Goal: Task Accomplishment & Management: Complete application form

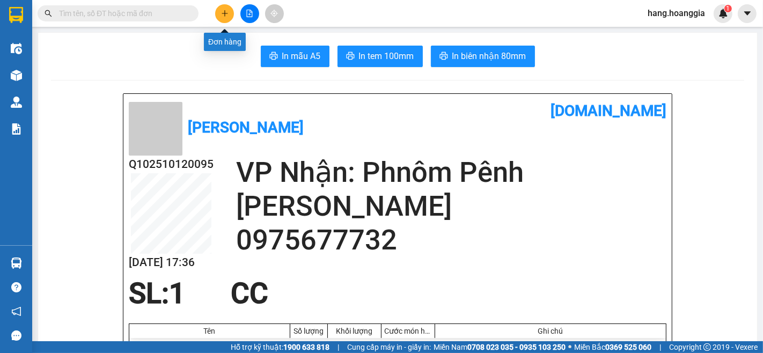
click at [223, 11] on icon "plus" at bounding box center [225, 14] width 8 height 8
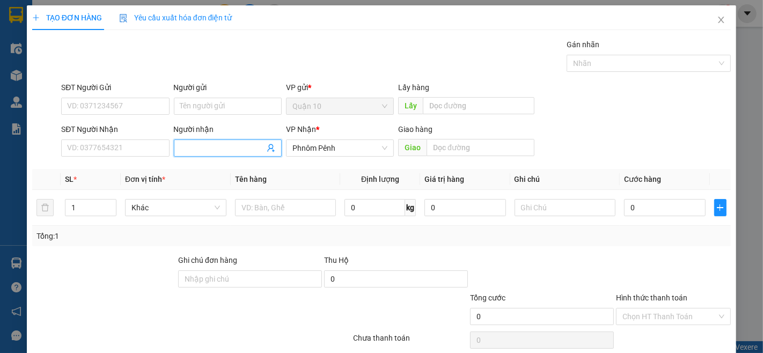
click at [208, 145] on input "Người nhận" at bounding box center [222, 148] width 84 height 12
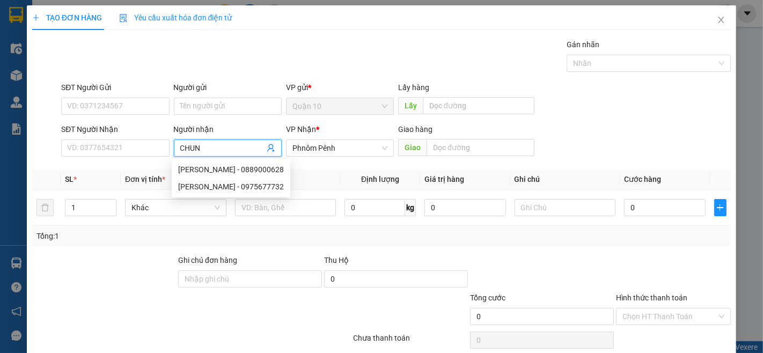
type input "CHUNG"
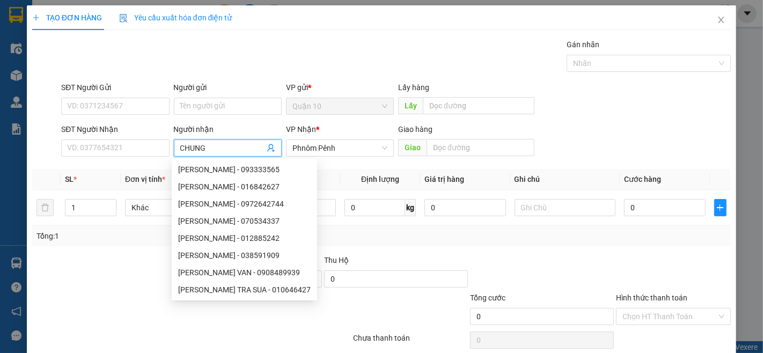
click at [260, 290] on div "[PERSON_NAME] TRA SUA - 010646427" at bounding box center [244, 290] width 133 height 12
type input "010646427"
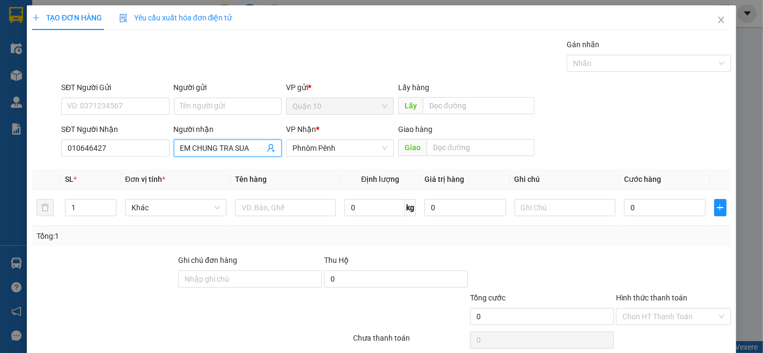
scroll to position [43, 0]
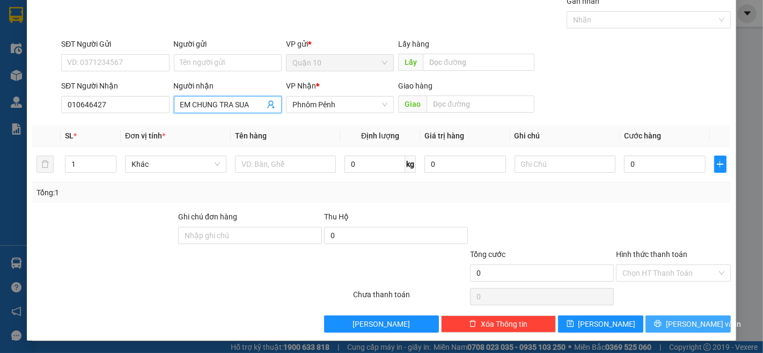
type input "EM CHUNG TRA SUA"
click at [661, 320] on icon "printer" at bounding box center [658, 324] width 8 height 8
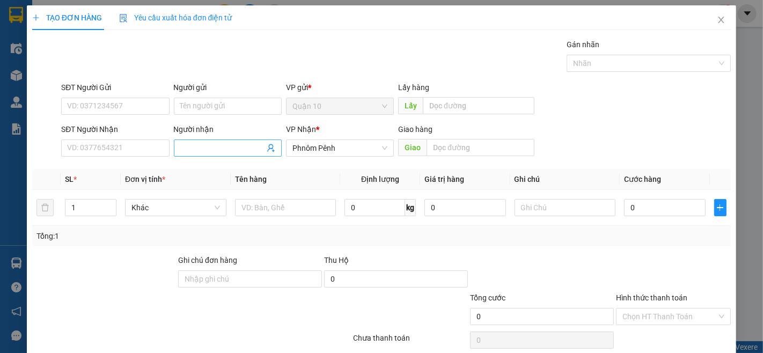
click at [197, 143] on input "Người nhận" at bounding box center [222, 148] width 84 height 12
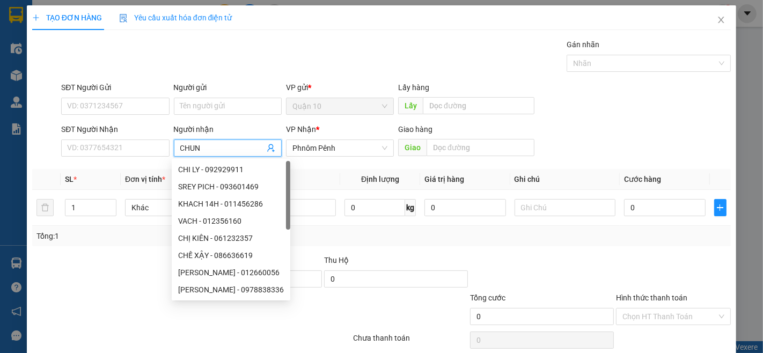
type input "CHUNG"
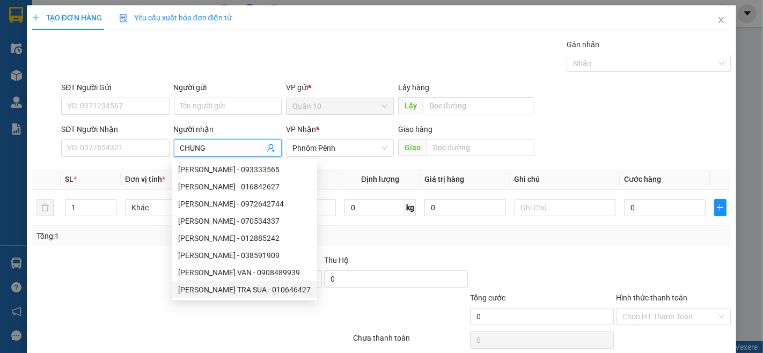
click at [269, 296] on div "[PERSON_NAME] TRA SUA - 010646427" at bounding box center [244, 289] width 145 height 17
type input "010646427"
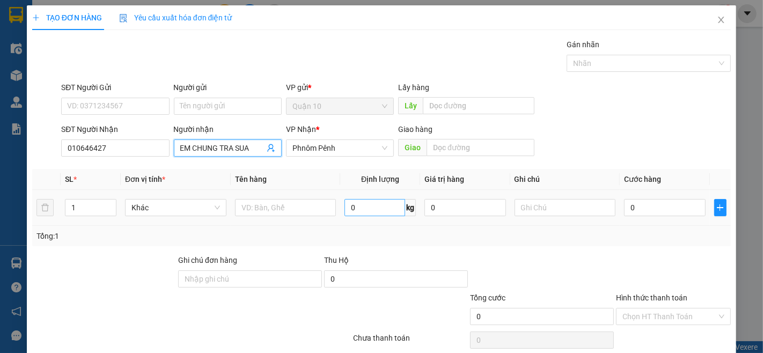
type input "EM CHUNG TRA SUA"
click at [379, 213] on input "0" at bounding box center [374, 207] width 61 height 17
type input "·"
click at [366, 207] on input "·" at bounding box center [374, 207] width 61 height 17
type input "18"
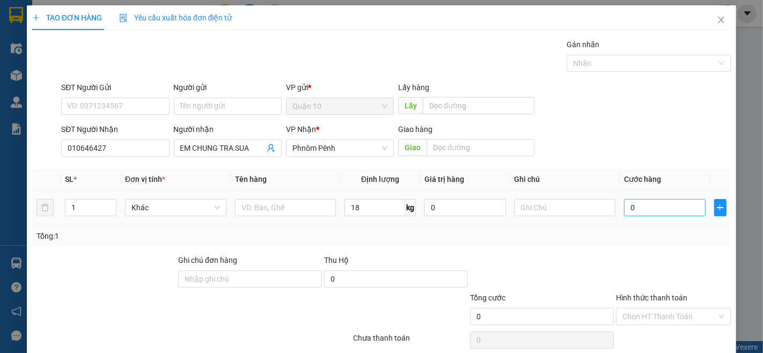
drag, startPoint x: 610, startPoint y: 219, endPoint x: 628, endPoint y: 206, distance: 21.5
click at [620, 212] on tr "1 Khác 18 kg 0 0" at bounding box center [381, 208] width 698 height 36
click at [624, 206] on input "0" at bounding box center [664, 207] width 81 height 17
click at [624, 212] on input "0" at bounding box center [664, 207] width 81 height 17
click at [641, 207] on input "0" at bounding box center [664, 207] width 81 height 17
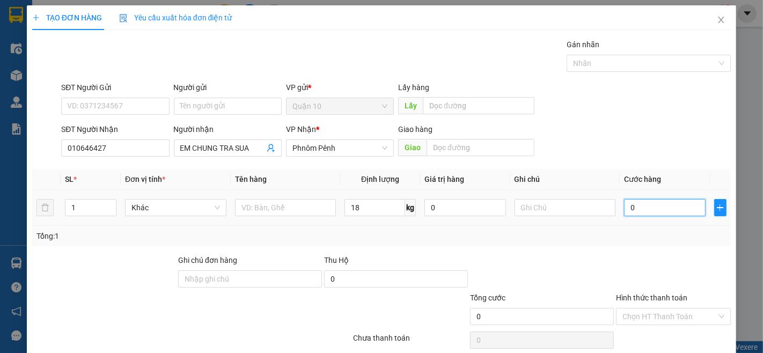
type input "001"
type input "1"
type input "0.014"
type input "14"
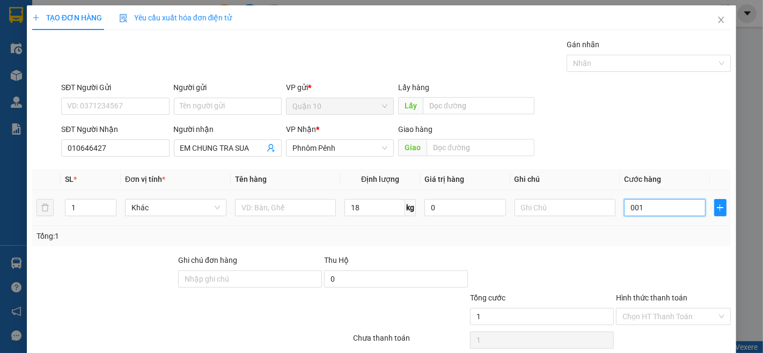
type input "14"
type input "00.144"
type input "144"
type input "001"
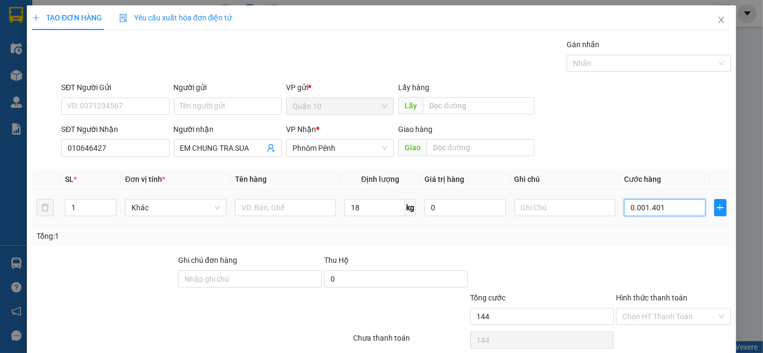
type input "1"
type input "00"
type input "0"
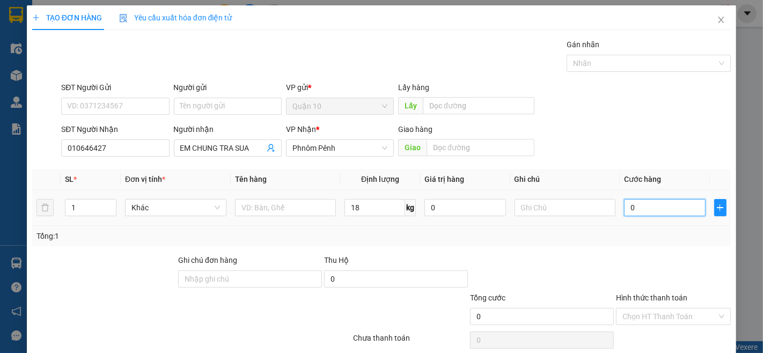
click at [631, 210] on input "0" at bounding box center [664, 207] width 81 height 17
click at [620, 208] on td "0" at bounding box center [665, 208] width 90 height 36
drag, startPoint x: 615, startPoint y: 208, endPoint x: 622, endPoint y: 208, distance: 7.5
click at [622, 208] on td "0" at bounding box center [665, 208] width 90 height 36
click at [624, 208] on input "0" at bounding box center [664, 207] width 81 height 17
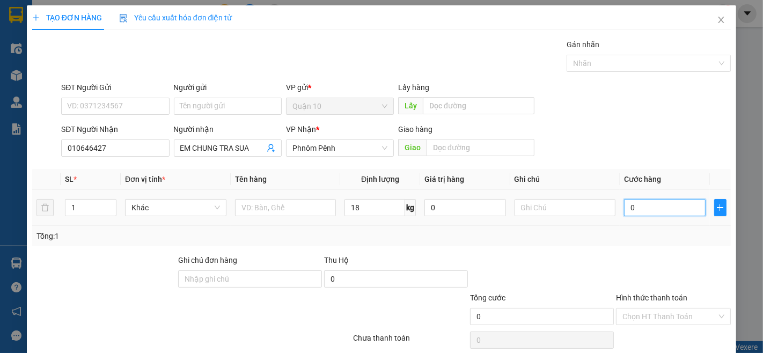
type input "10"
type input "140"
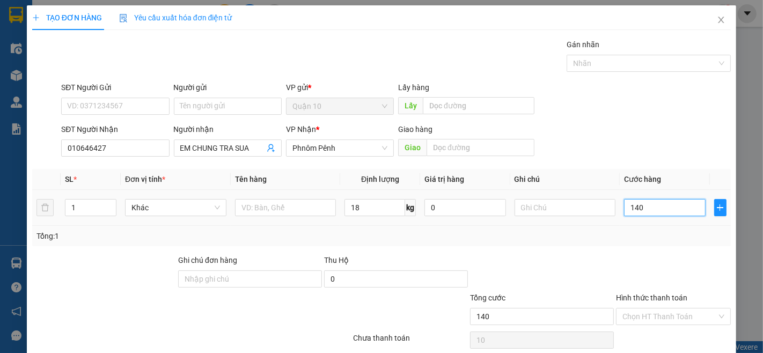
type input "140"
type input "1.440"
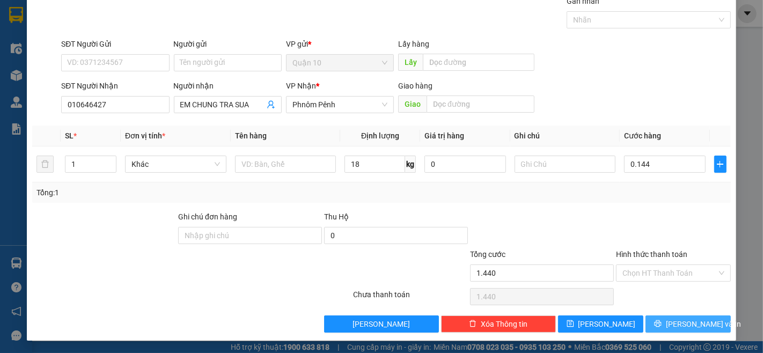
click at [683, 328] on span "[PERSON_NAME] và In" at bounding box center [703, 324] width 75 height 12
type input "144.000"
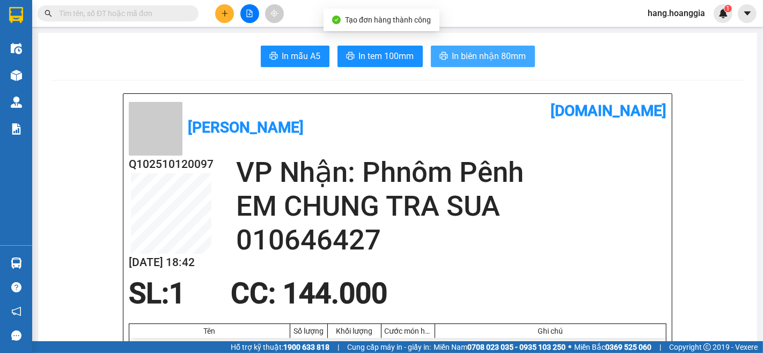
click at [468, 60] on span "In biên nhận 80mm" at bounding box center [489, 55] width 74 height 13
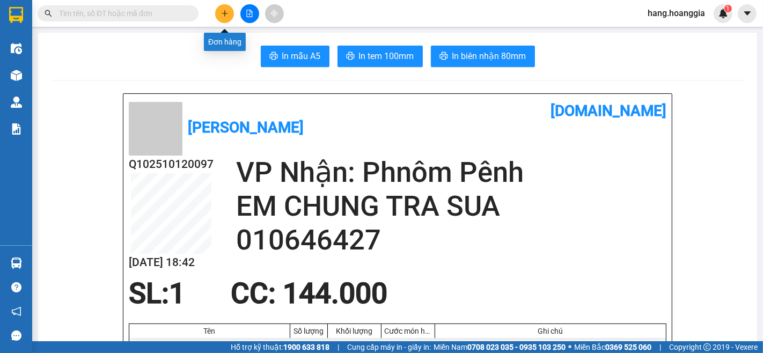
click at [225, 13] on icon "plus" at bounding box center [225, 13] width 6 height 1
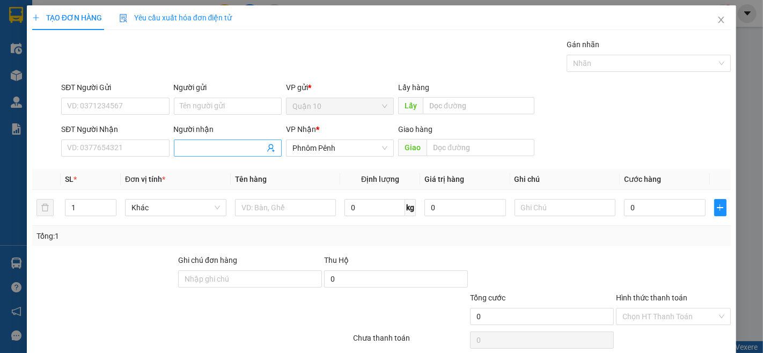
click at [193, 145] on input "Người nhận" at bounding box center [222, 148] width 84 height 12
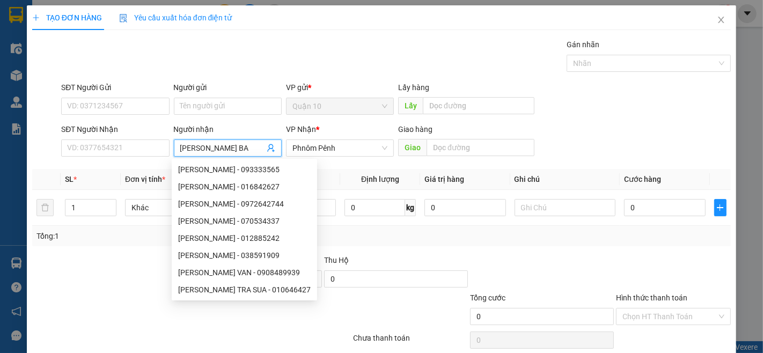
type input "[PERSON_NAME]"
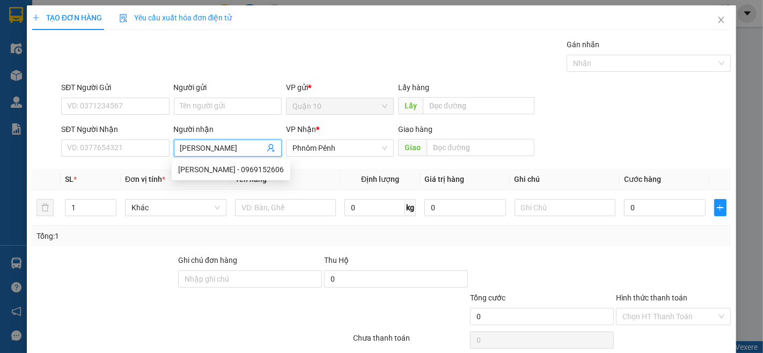
click at [257, 167] on div "[PERSON_NAME] - 0969152606" at bounding box center [231, 170] width 106 height 12
type input "0969152606"
type input "[PERSON_NAME]"
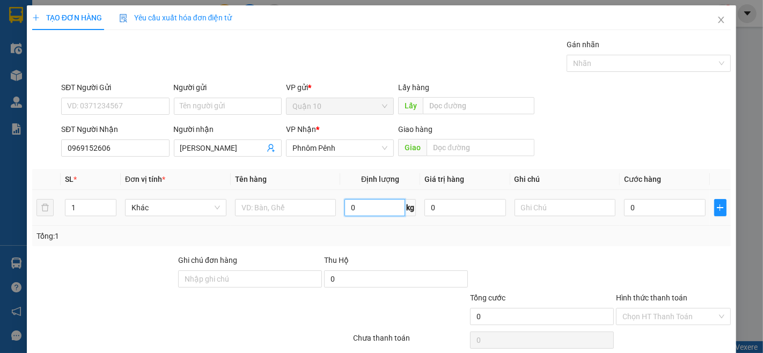
click at [367, 201] on input "0" at bounding box center [374, 207] width 61 height 17
click at [245, 201] on input "text" at bounding box center [285, 207] width 101 height 17
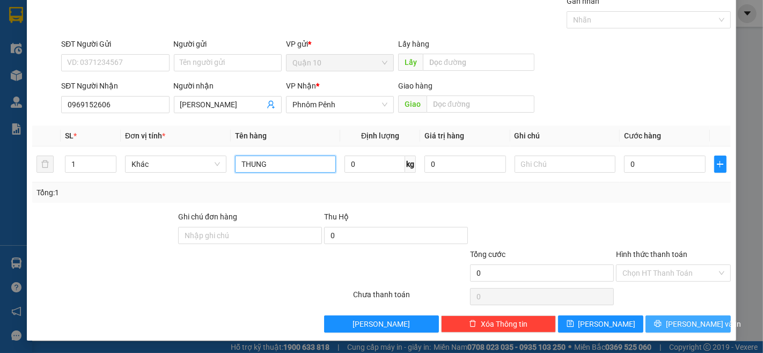
type input "THUNG"
click at [661, 327] on icon "printer" at bounding box center [657, 323] width 7 height 7
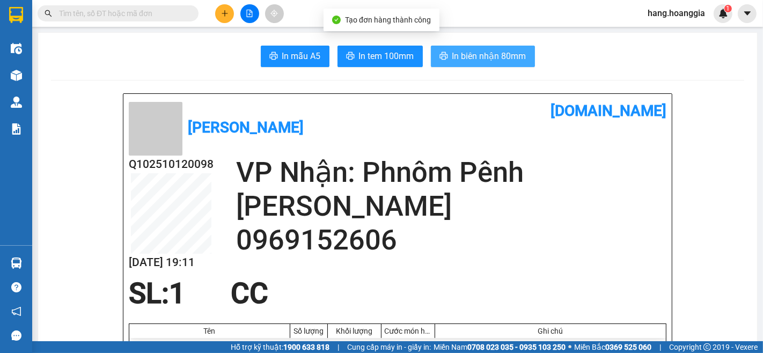
click at [452, 62] on span "In biên nhận 80mm" at bounding box center [489, 55] width 74 height 13
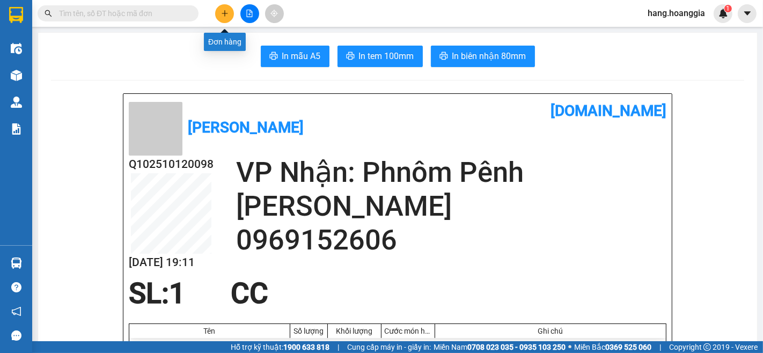
click at [224, 12] on icon "plus" at bounding box center [225, 14] width 8 height 8
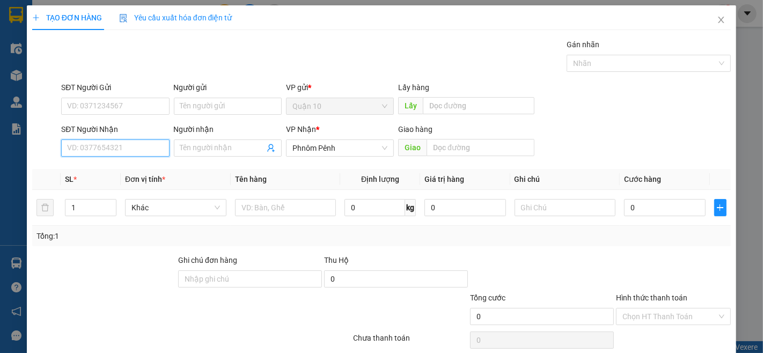
click at [143, 157] on input "SĐT Người Nhận" at bounding box center [115, 147] width 108 height 17
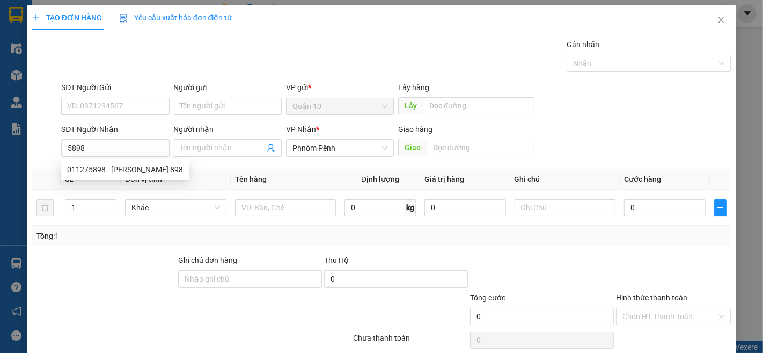
click at [115, 159] on div "011275898 011275898 - [PERSON_NAME] 898" at bounding box center [125, 169] width 129 height 21
click at [119, 167] on div "Transit Pickup Surcharge Ids Transit Deliver Surcharge Ids Transit Deliver Surc…" at bounding box center [381, 207] width 698 height 337
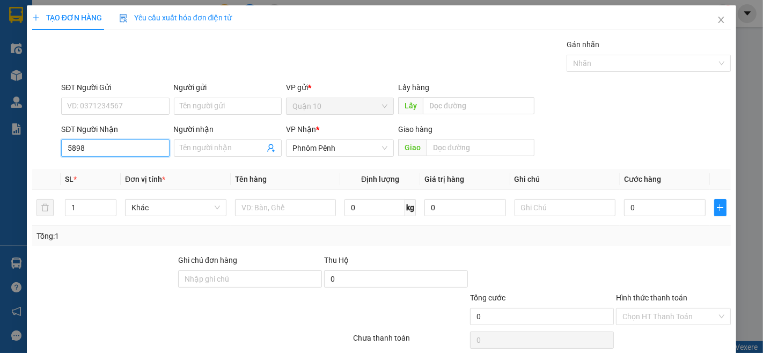
click at [98, 146] on input "5898" at bounding box center [115, 147] width 108 height 17
click at [109, 174] on div "011275898 - [PERSON_NAME] 898" at bounding box center [125, 170] width 116 height 12
type input "011275898"
type input "[PERSON_NAME] 898"
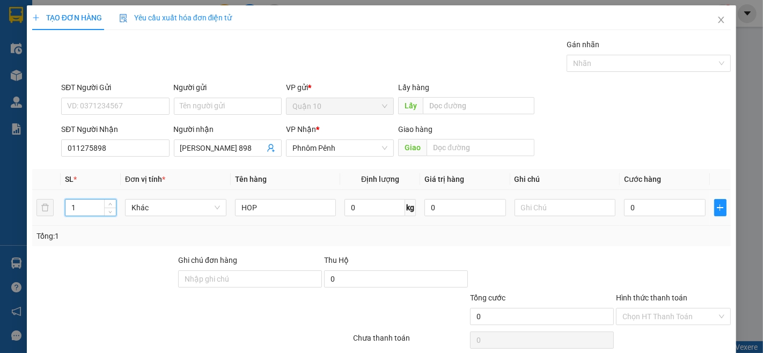
click at [93, 211] on input "1" at bounding box center [90, 208] width 50 height 16
click at [285, 213] on input "HOP" at bounding box center [285, 207] width 101 height 17
type input "H"
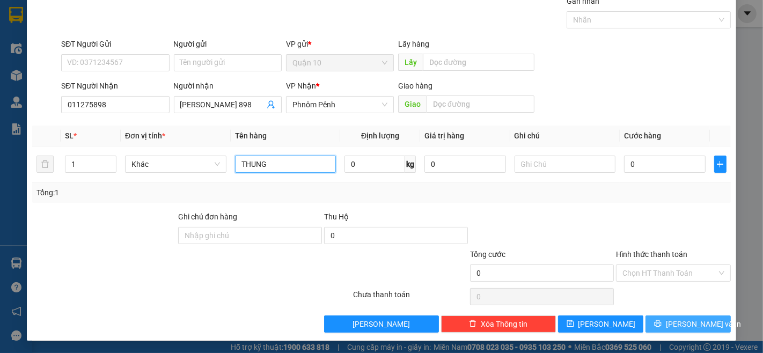
type input "THUNG"
click at [687, 325] on span "[PERSON_NAME] và In" at bounding box center [703, 324] width 75 height 12
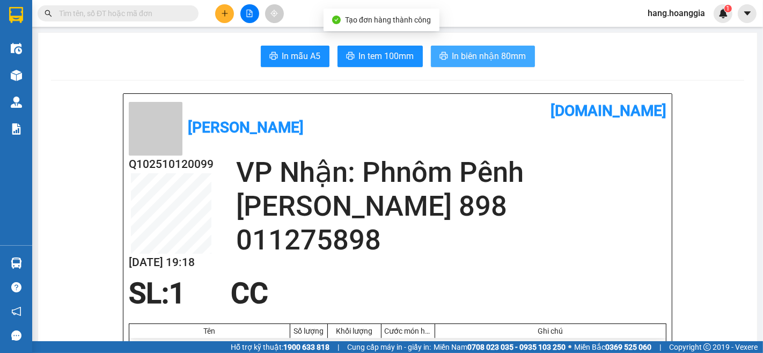
click at [465, 57] on span "In biên nhận 80mm" at bounding box center [489, 55] width 74 height 13
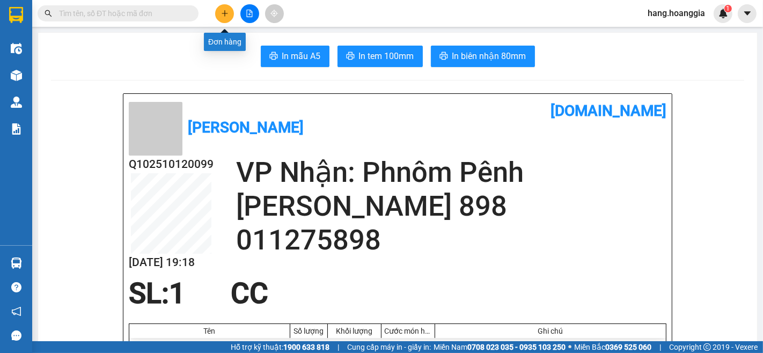
click at [223, 11] on icon "plus" at bounding box center [225, 14] width 8 height 8
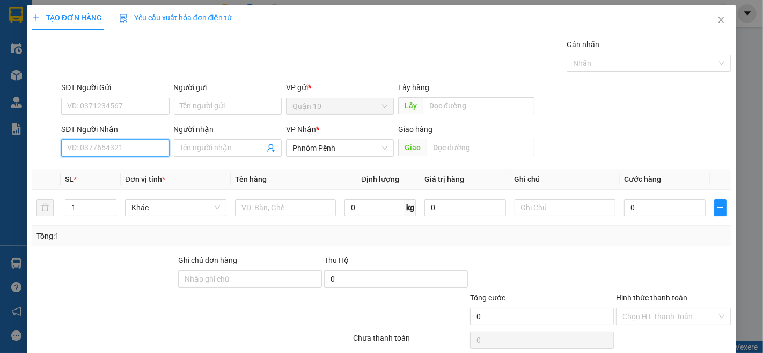
click at [161, 145] on input "SĐT Người Nhận" at bounding box center [115, 147] width 108 height 17
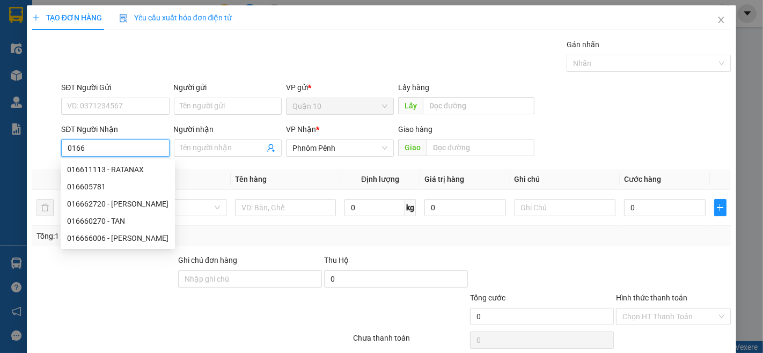
click at [82, 190] on div "016605781" at bounding box center [117, 187] width 101 height 12
type input "016605781"
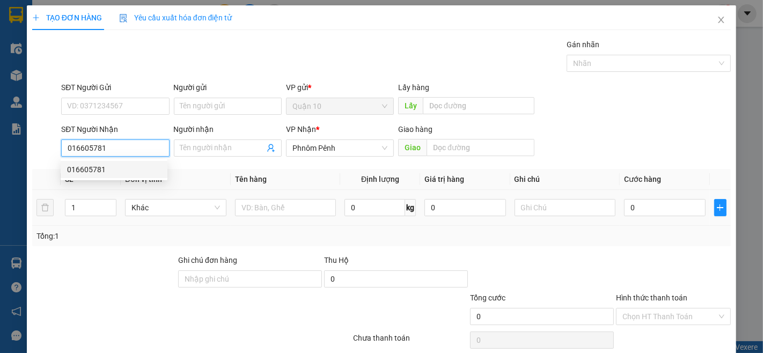
type input "487.000"
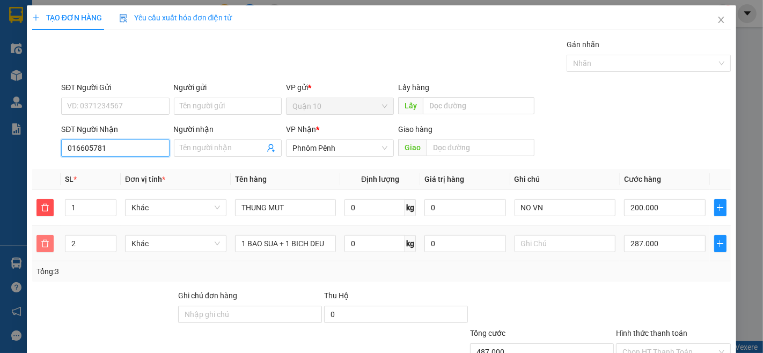
type input "016605781"
click at [46, 241] on icon "delete" at bounding box center [45, 243] width 8 height 8
type input "200.000"
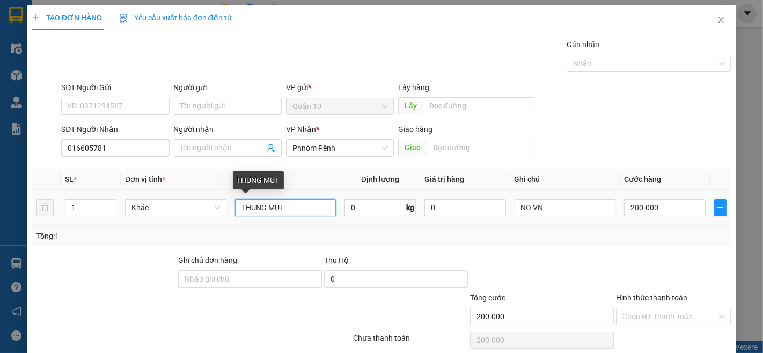
click at [309, 207] on input "THUNG MUT" at bounding box center [285, 207] width 101 height 17
type input "T"
type input "BAO"
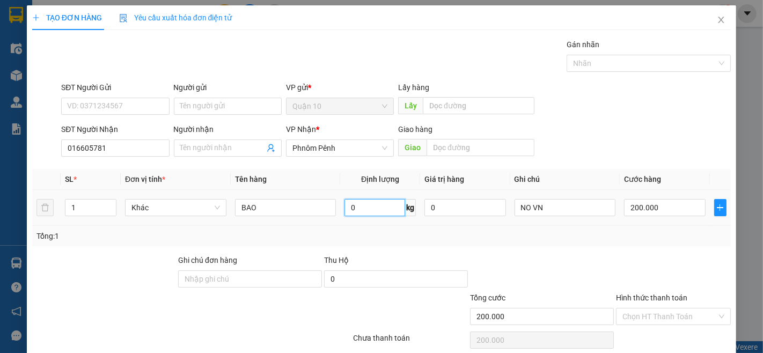
click at [357, 201] on input "0" at bounding box center [374, 207] width 61 height 17
type input "·"
type input "23"
click at [693, 212] on input "200.000" at bounding box center [664, 207] width 81 height 17
type input "0"
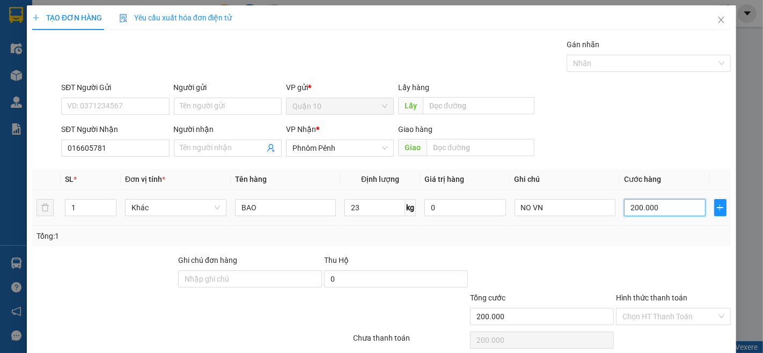
type input "0"
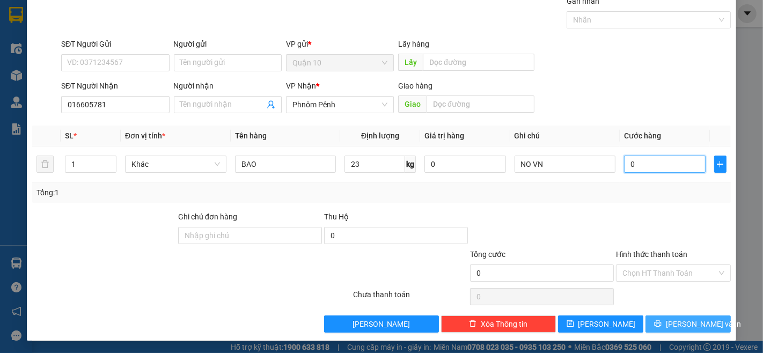
type input "0"
click at [709, 319] on button "[PERSON_NAME] và In" at bounding box center [687, 323] width 85 height 17
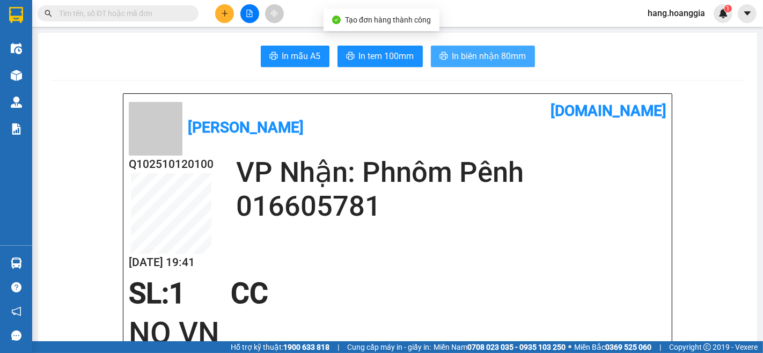
drag, startPoint x: 510, startPoint y: 56, endPoint x: 528, endPoint y: 55, distance: 17.7
click at [511, 56] on span "In biên nhận 80mm" at bounding box center [489, 55] width 74 height 13
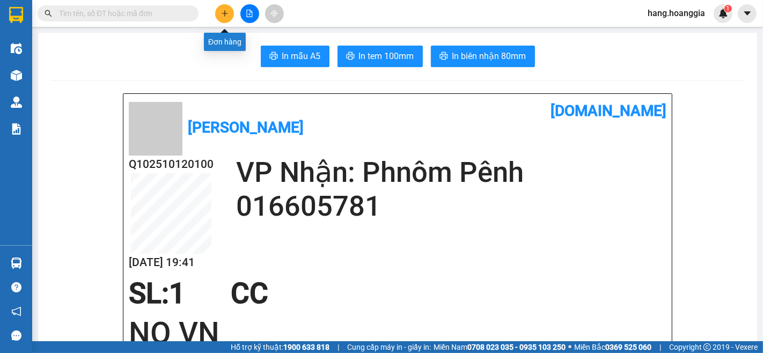
click at [226, 13] on icon "plus" at bounding box center [225, 13] width 6 height 1
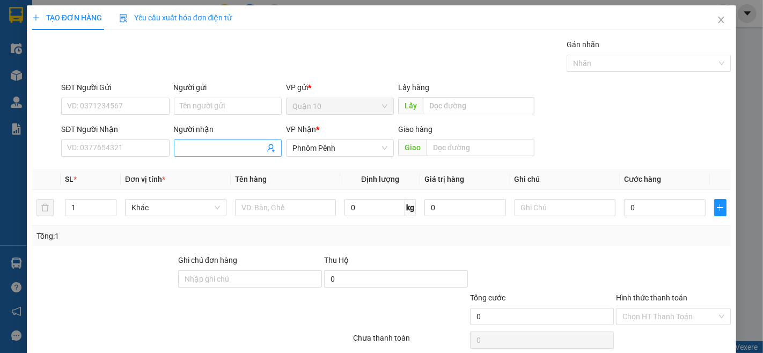
click at [220, 145] on input "Người nhận" at bounding box center [222, 148] width 84 height 12
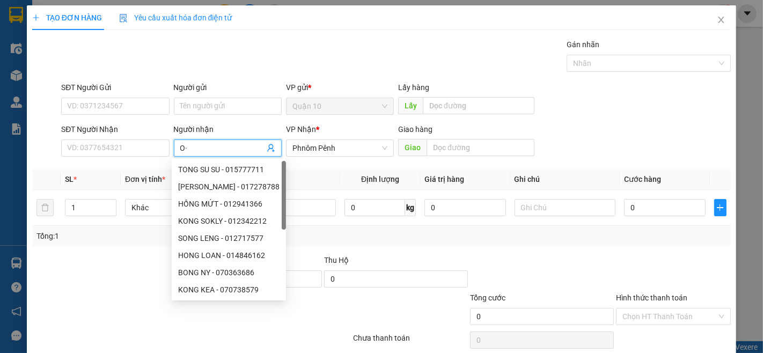
type input "O"
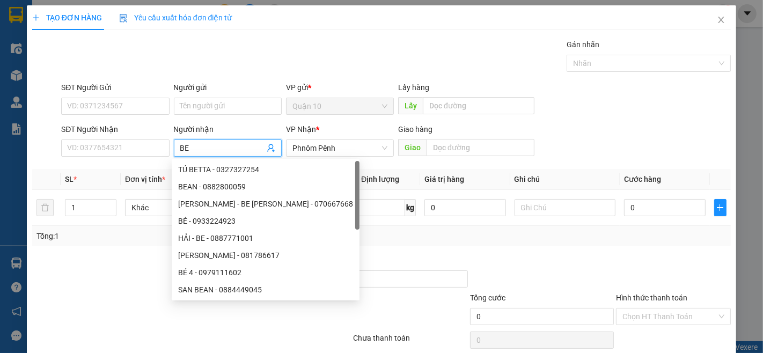
type input "BEN"
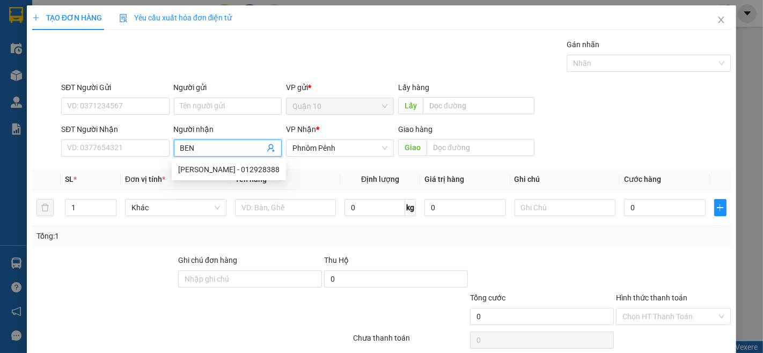
click at [242, 166] on div "[PERSON_NAME] - 012928388" at bounding box center [228, 170] width 101 height 12
type input "012928388"
type input "[PERSON_NAME]"
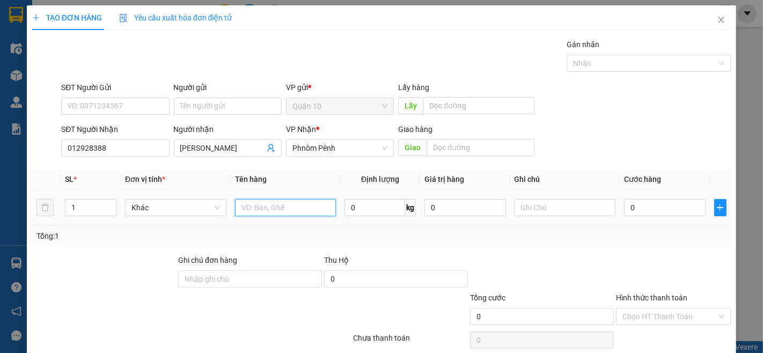
click at [288, 205] on input "text" at bounding box center [285, 207] width 101 height 17
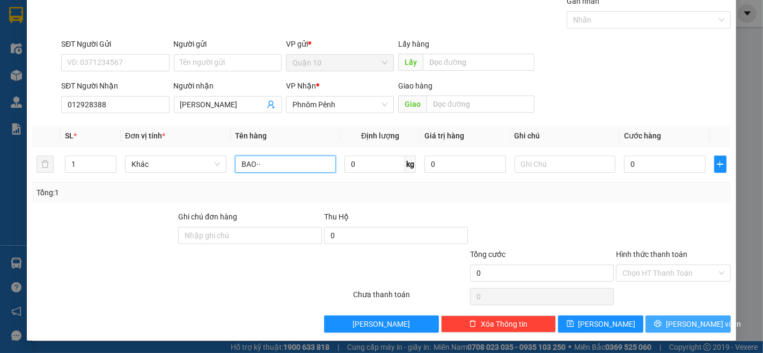
type input "BAO··"
drag, startPoint x: 695, startPoint y: 325, endPoint x: 646, endPoint y: 224, distance: 111.8
click at [690, 320] on span "[PERSON_NAME] và In" at bounding box center [703, 324] width 75 height 12
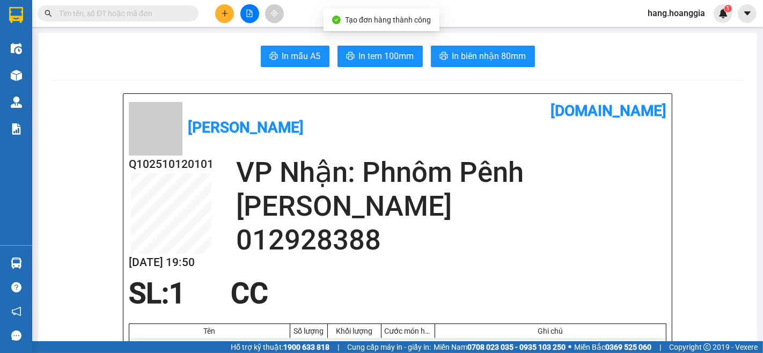
click at [465, 62] on span "In biên nhận 80mm" at bounding box center [489, 55] width 74 height 13
